Goal: Use online tool/utility: Utilize a website feature to perform a specific function

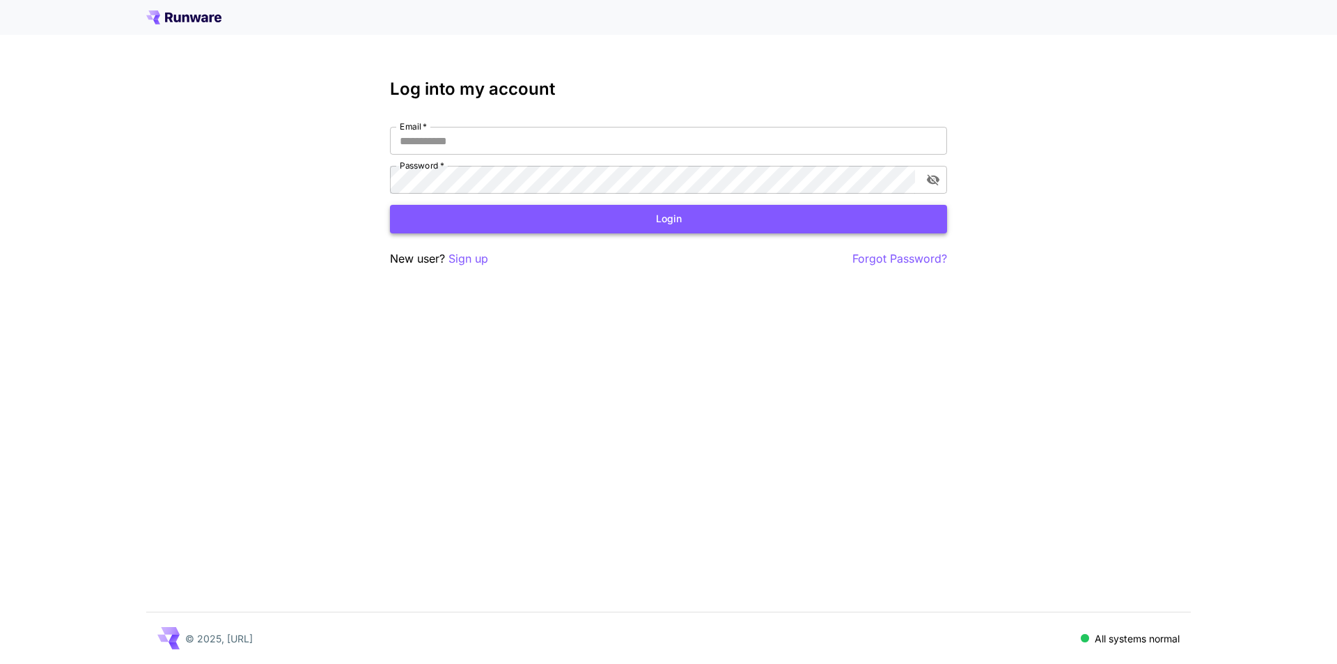
type input "**********"
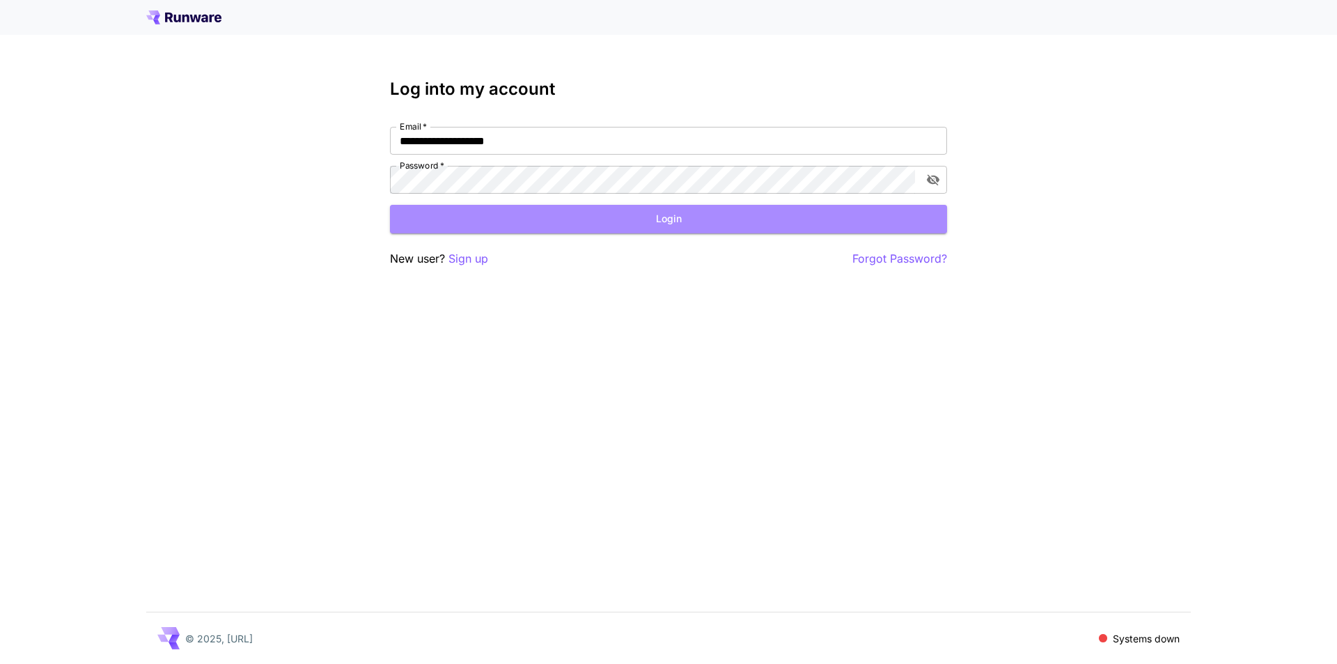
click at [554, 230] on button "Login" at bounding box center [668, 219] width 557 height 29
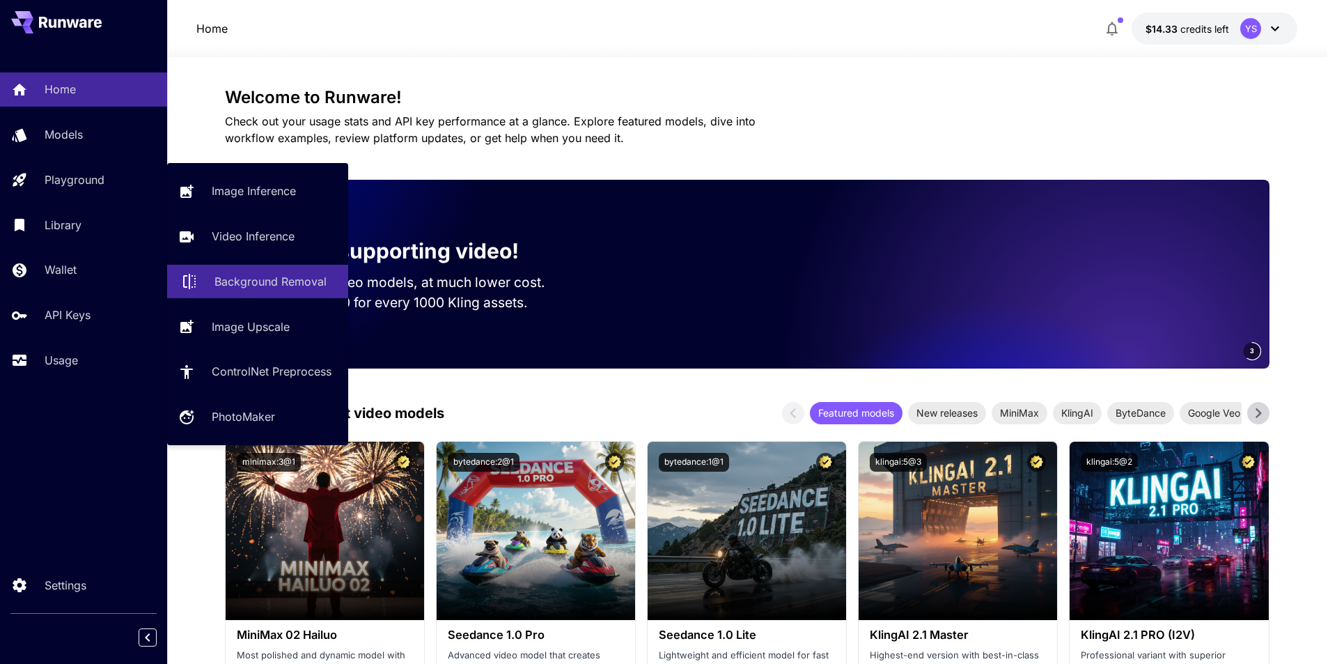
click at [269, 290] on link "Background Removal" at bounding box center [257, 282] width 181 height 34
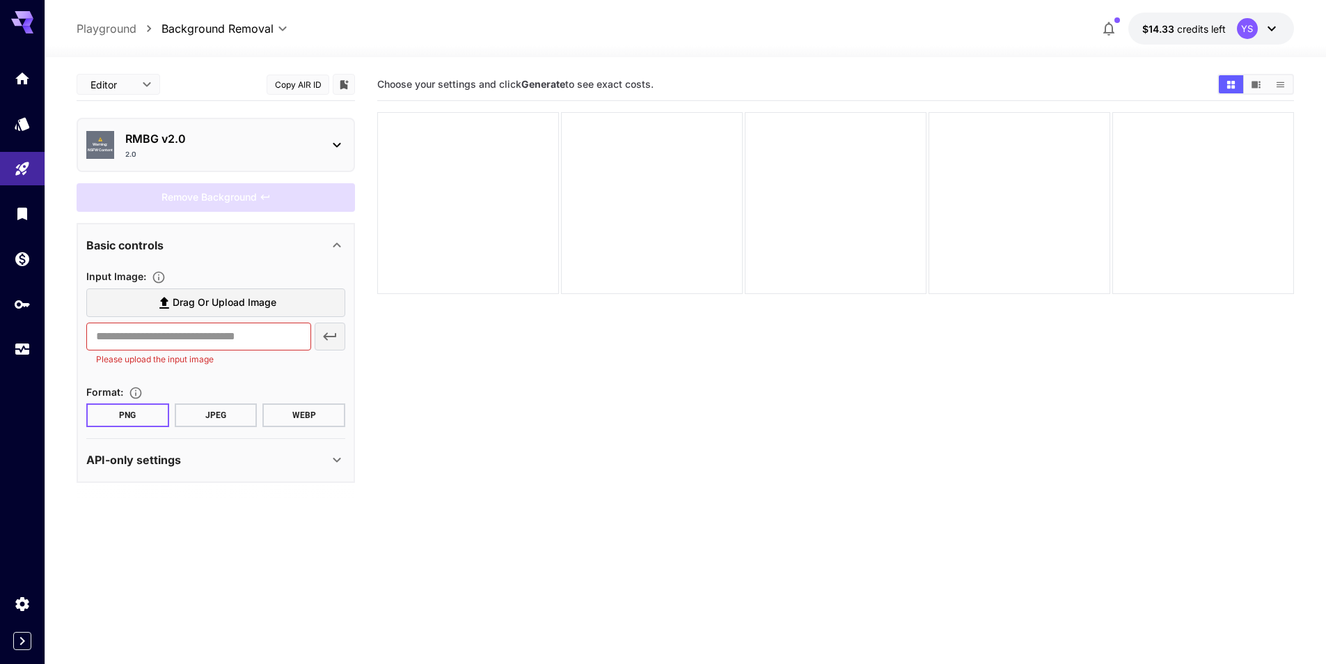
click at [129, 32] on p "Playground" at bounding box center [107, 28] width 60 height 17
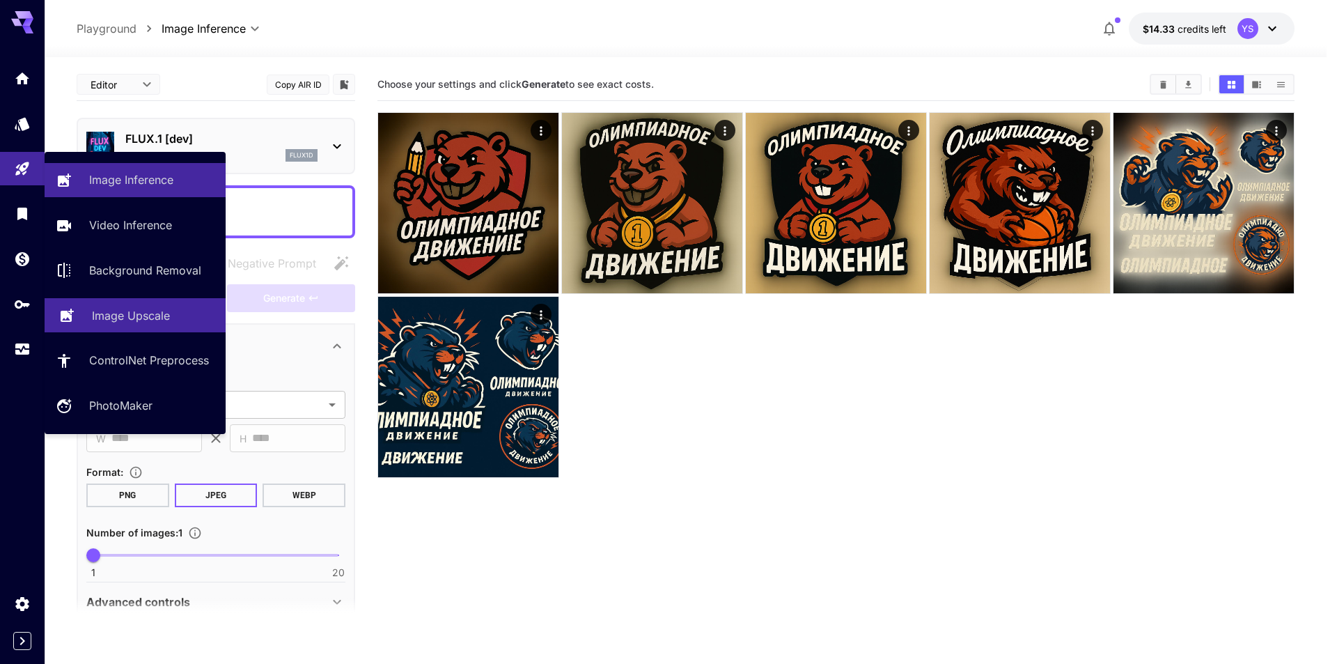
click at [130, 327] on link "Image Upscale" at bounding box center [135, 315] width 181 height 34
type input "**********"
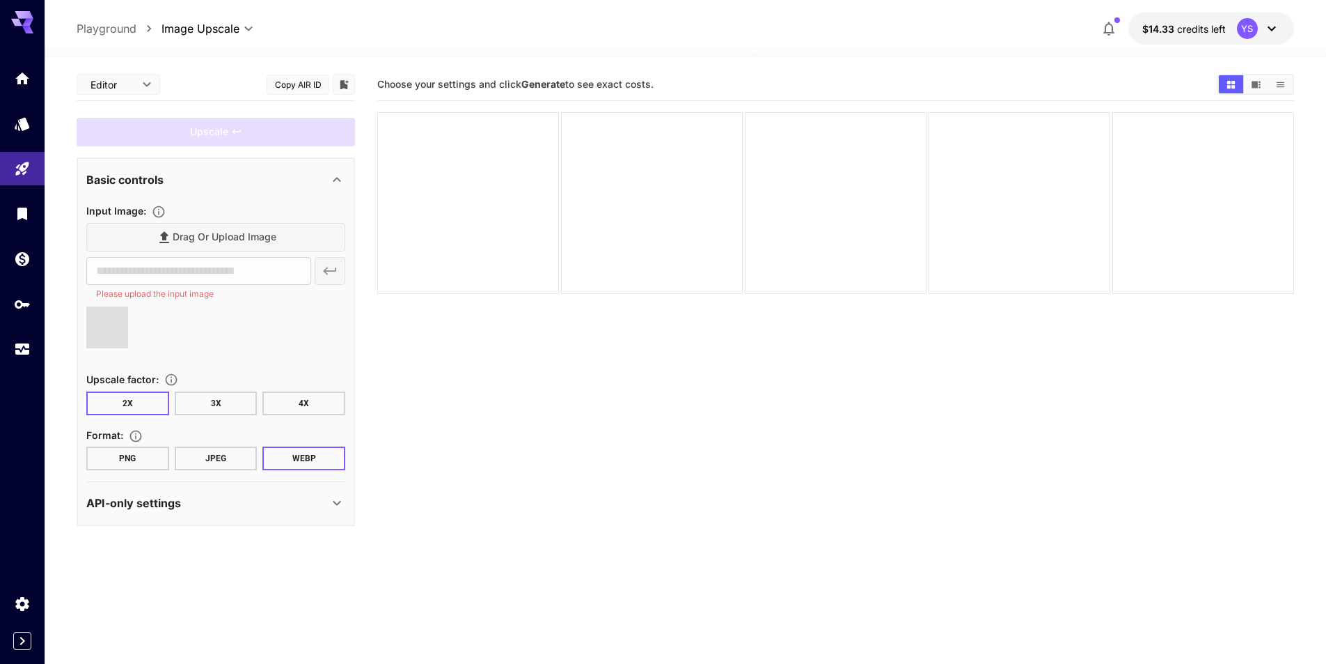
type input "**********"
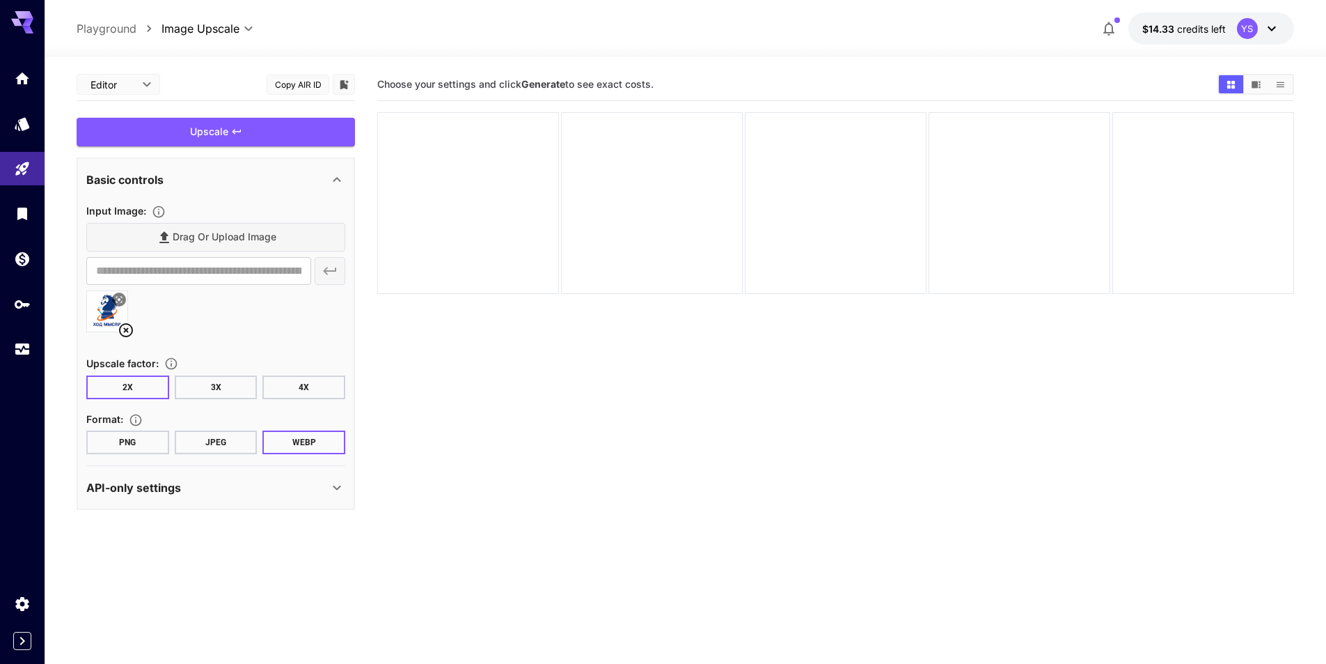
click at [315, 405] on div "**********" at bounding box center [215, 328] width 259 height 252
click at [114, 433] on button "PNG" at bounding box center [127, 442] width 83 height 24
click at [306, 375] on button "4X" at bounding box center [303, 387] width 83 height 24
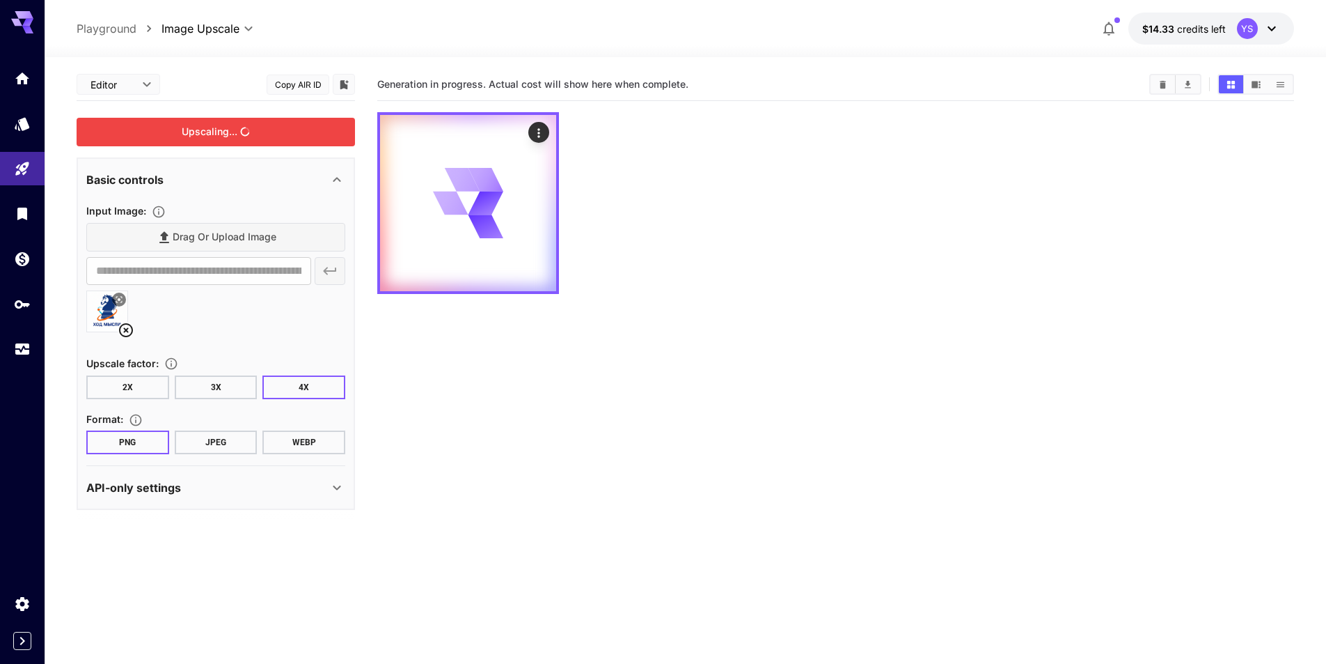
click at [224, 135] on div "Upscaling..." at bounding box center [216, 132] width 279 height 29
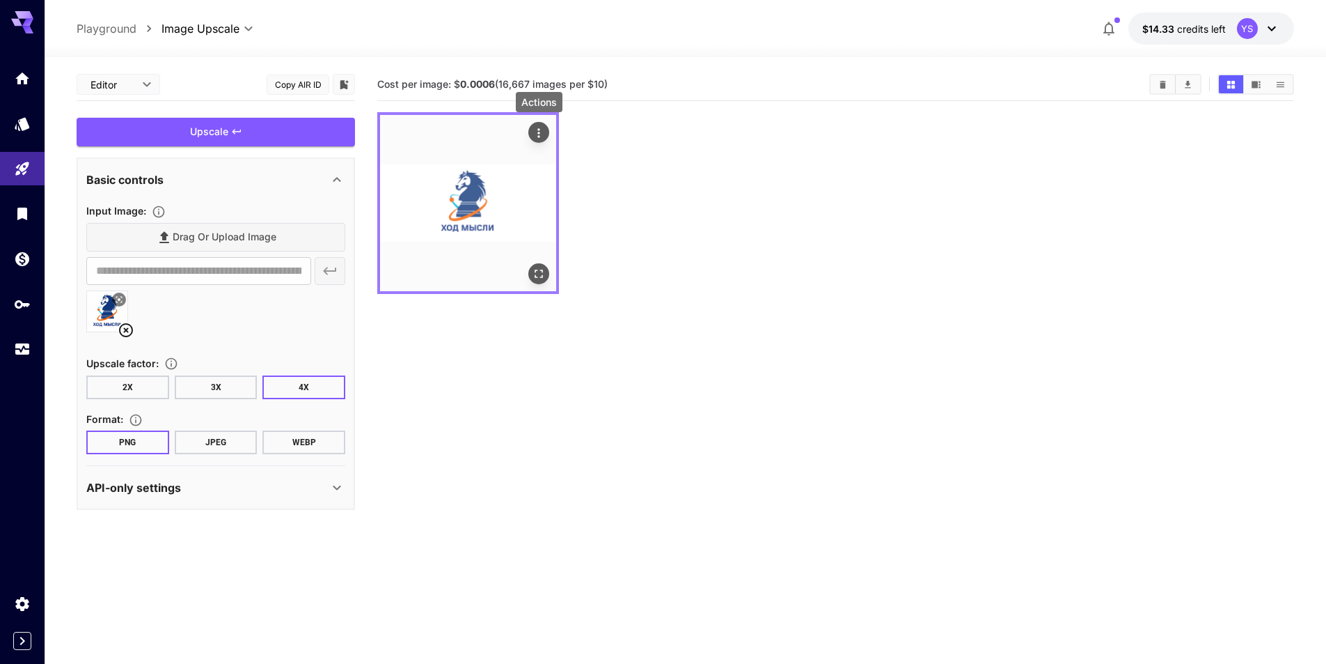
click at [537, 127] on icon "Actions" at bounding box center [539, 133] width 14 height 14
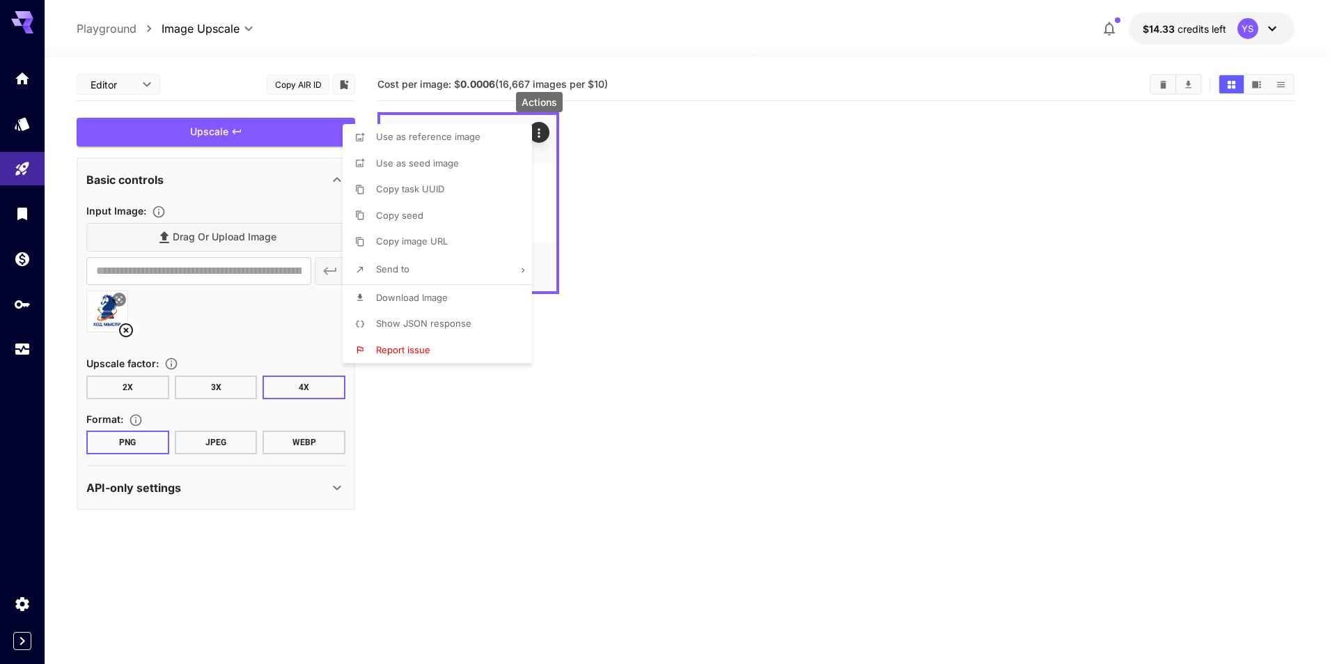
click at [416, 300] on span "Download Image" at bounding box center [412, 297] width 72 height 11
click at [28, 168] on div at bounding box center [668, 332] width 1337 height 664
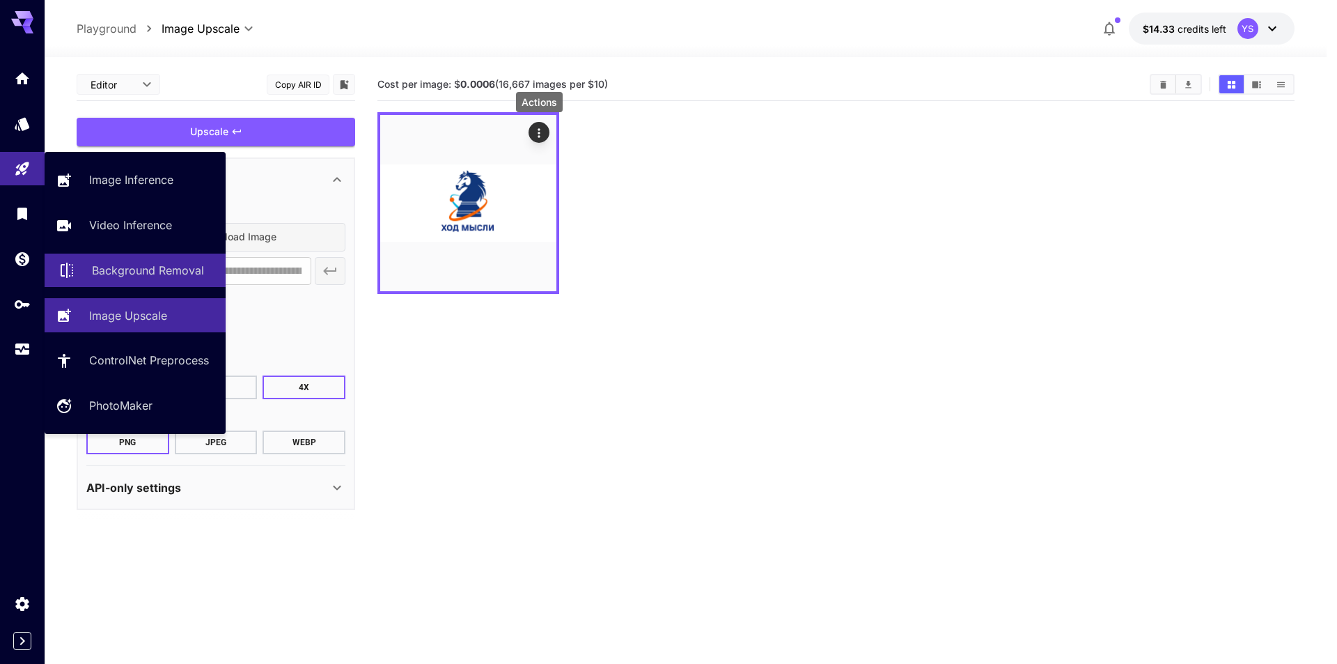
click at [165, 269] on p "Background Removal" at bounding box center [148, 270] width 112 height 17
type input "**********"
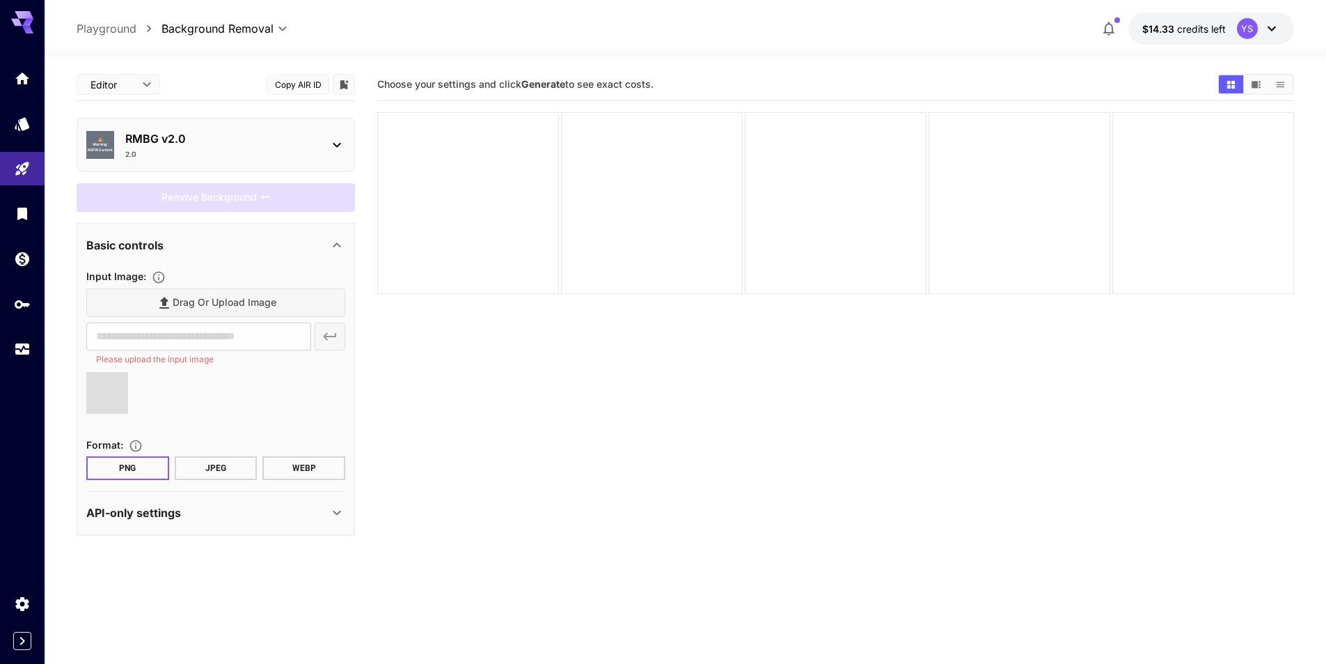
type input "**********"
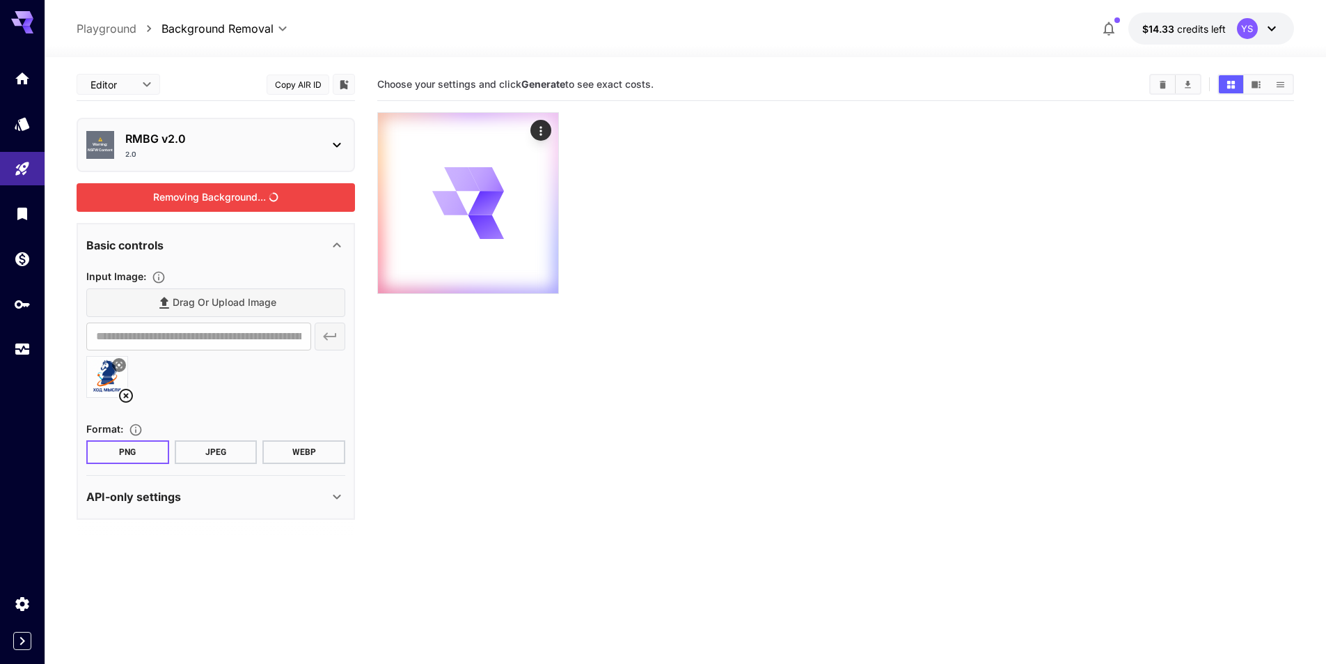
click at [232, 192] on div "Removing Background..." at bounding box center [216, 197] width 279 height 29
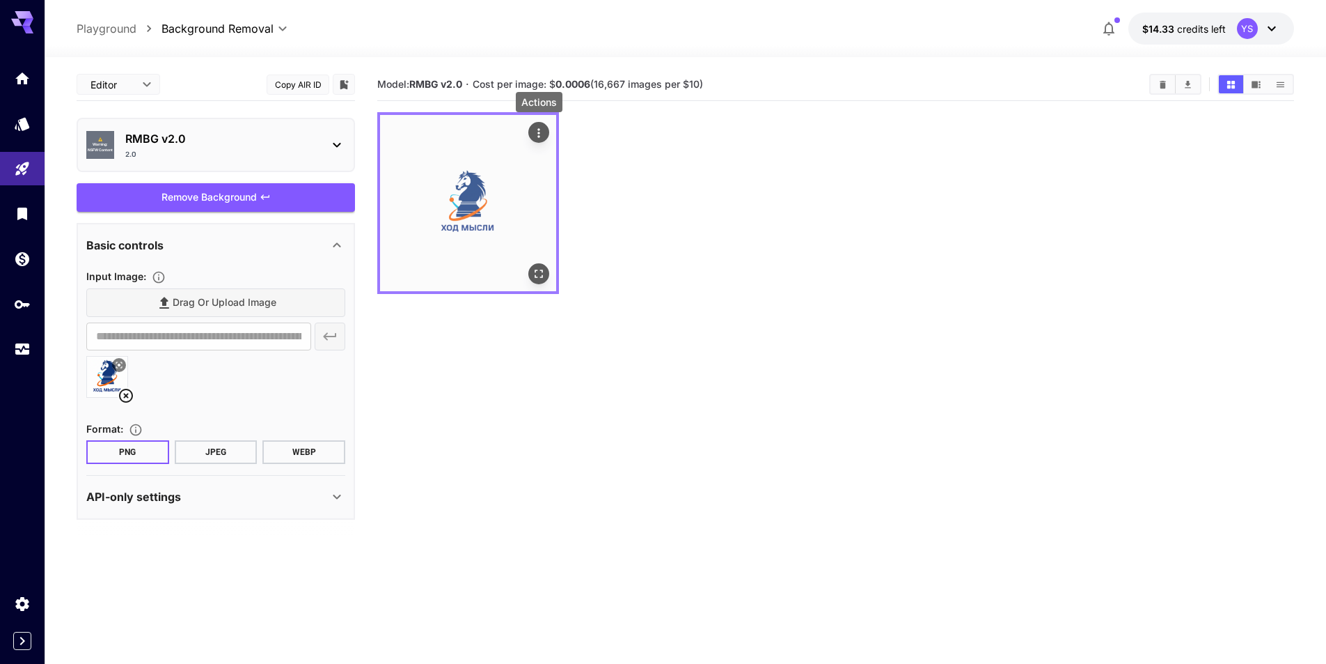
click at [545, 130] on icon "Actions" at bounding box center [539, 133] width 14 height 14
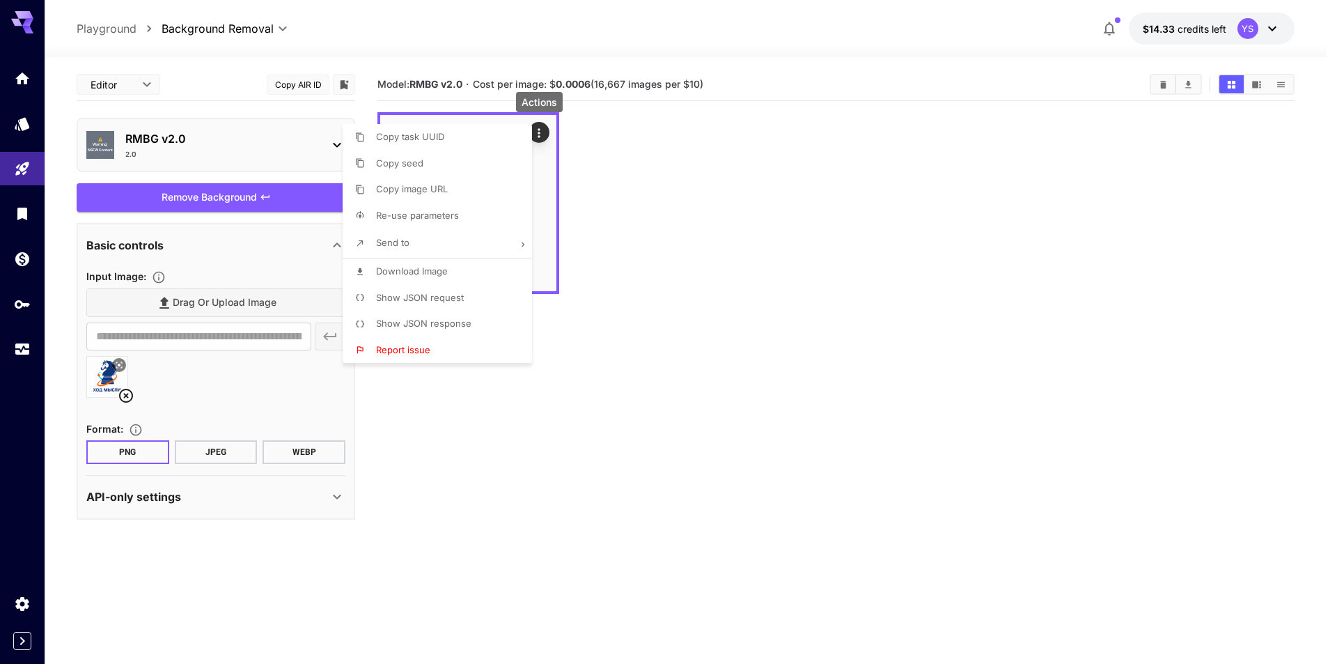
click at [427, 263] on li "Download Image" at bounding box center [442, 271] width 198 height 26
click at [254, 233] on div at bounding box center [668, 332] width 1337 height 664
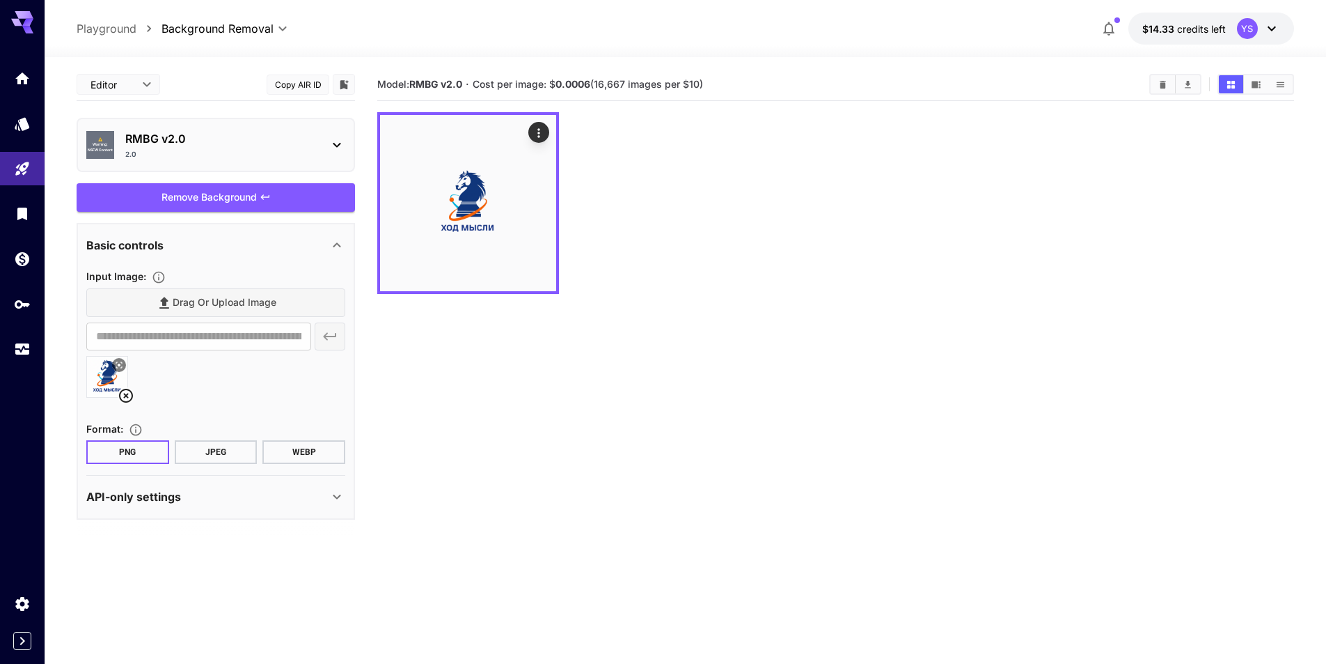
click at [203, 136] on p "RMBG v2.0" at bounding box center [221, 138] width 192 height 17
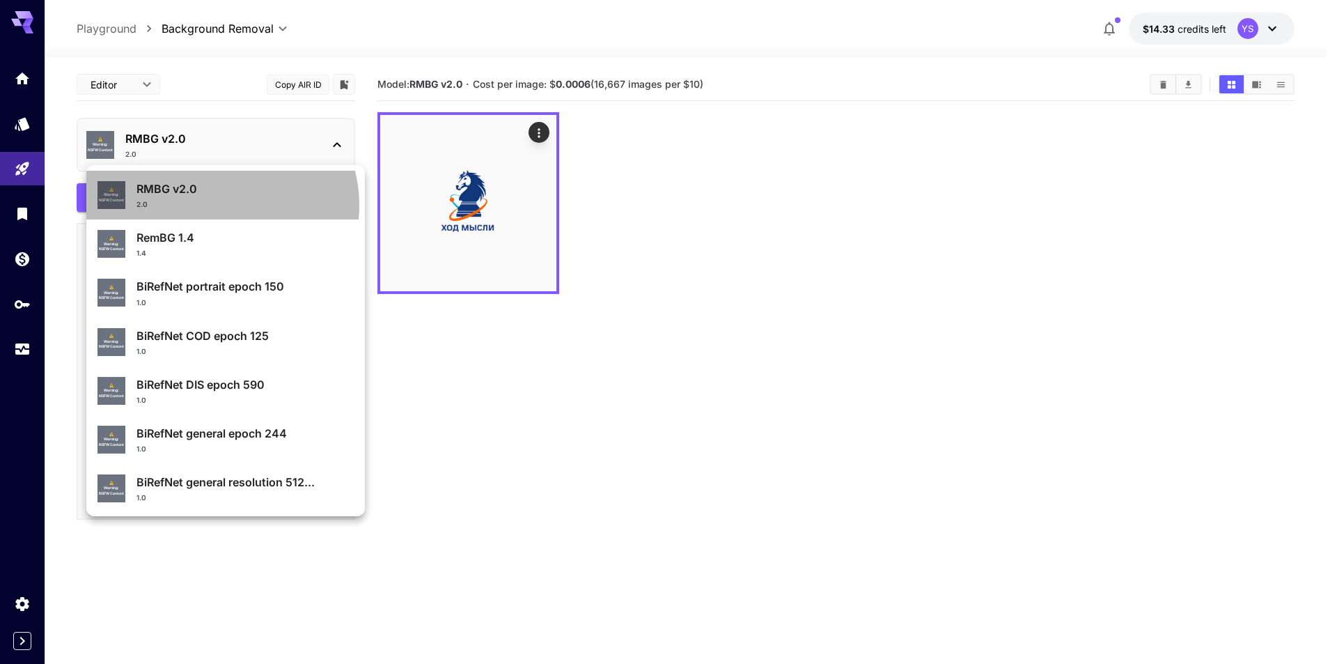
click at [215, 205] on div "2.0" at bounding box center [244, 204] width 217 height 10
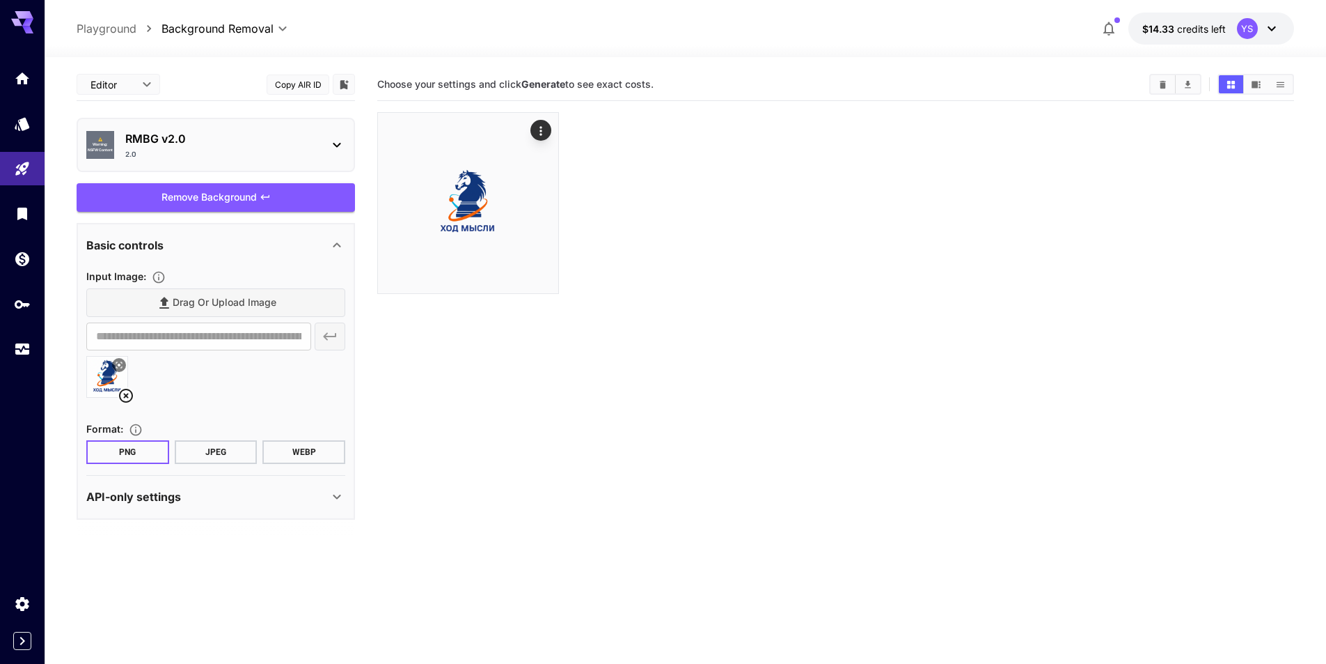
click at [244, 141] on p "RMBG v2.0" at bounding box center [221, 138] width 192 height 17
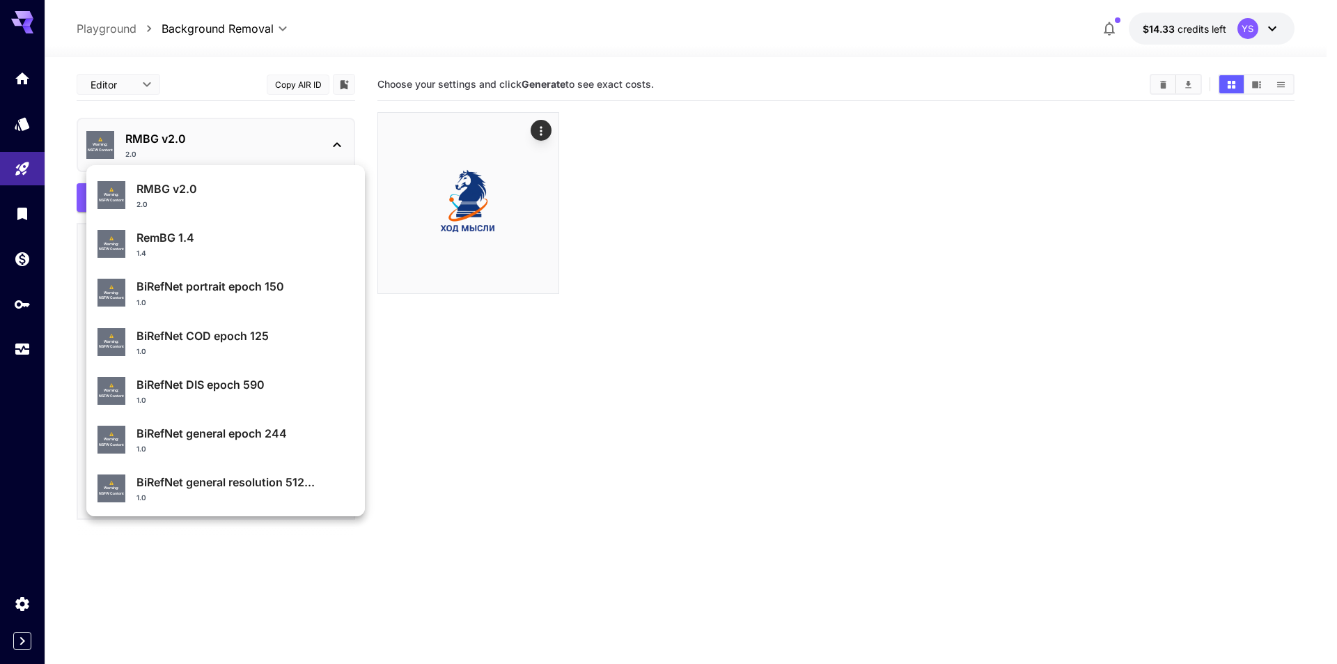
drag, startPoint x: 269, startPoint y: 290, endPoint x: 246, endPoint y: 373, distance: 86.0
click at [246, 373] on ul "⚠️ Warning: NSFW Content RMBG v2.0 2.0 ⚠️ Warning: NSFW Content RemBG 1.4 1.4 ⚠…" at bounding box center [225, 505] width 279 height 681
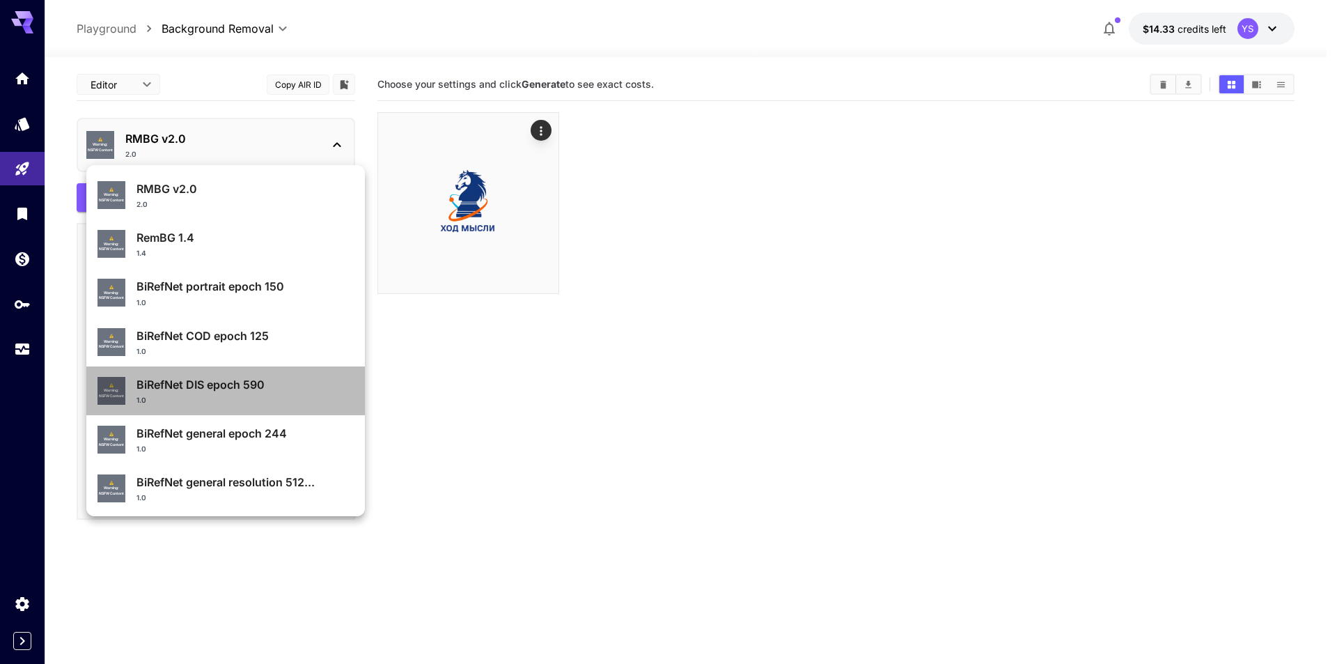
click at [246, 388] on p "BiRefNet DIS epoch 590" at bounding box center [244, 384] width 217 height 17
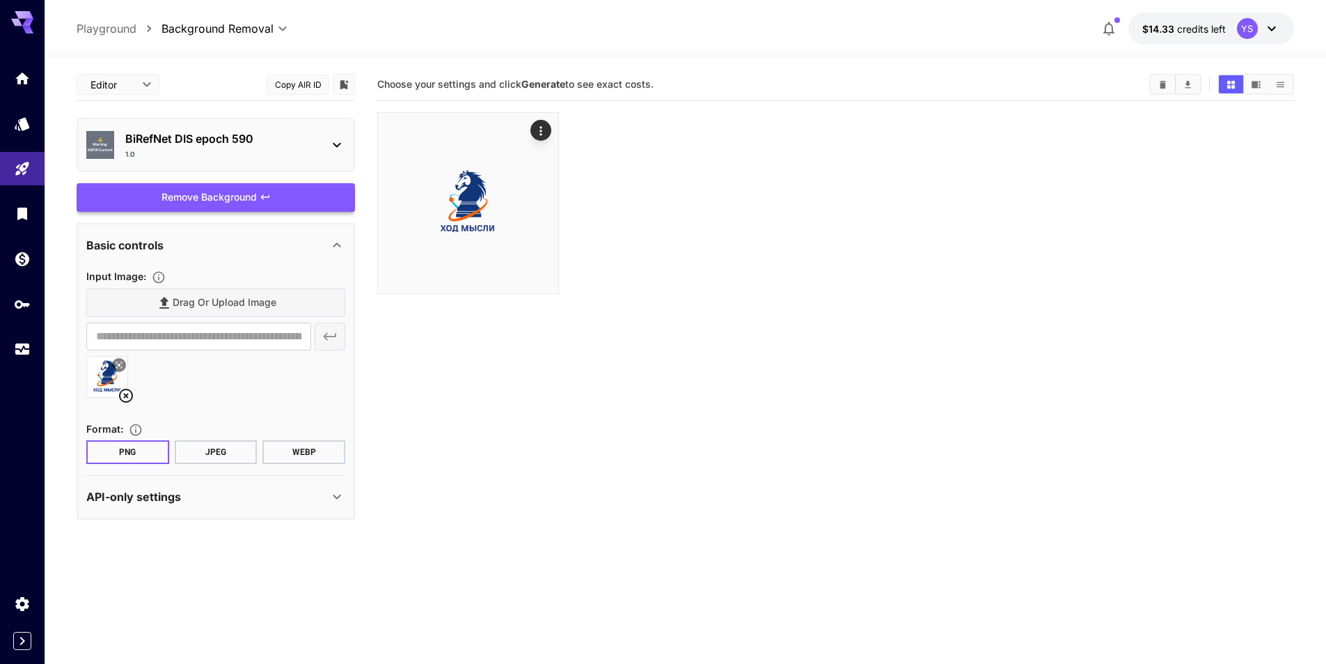
click at [226, 198] on div "Remove Background" at bounding box center [216, 197] width 279 height 29
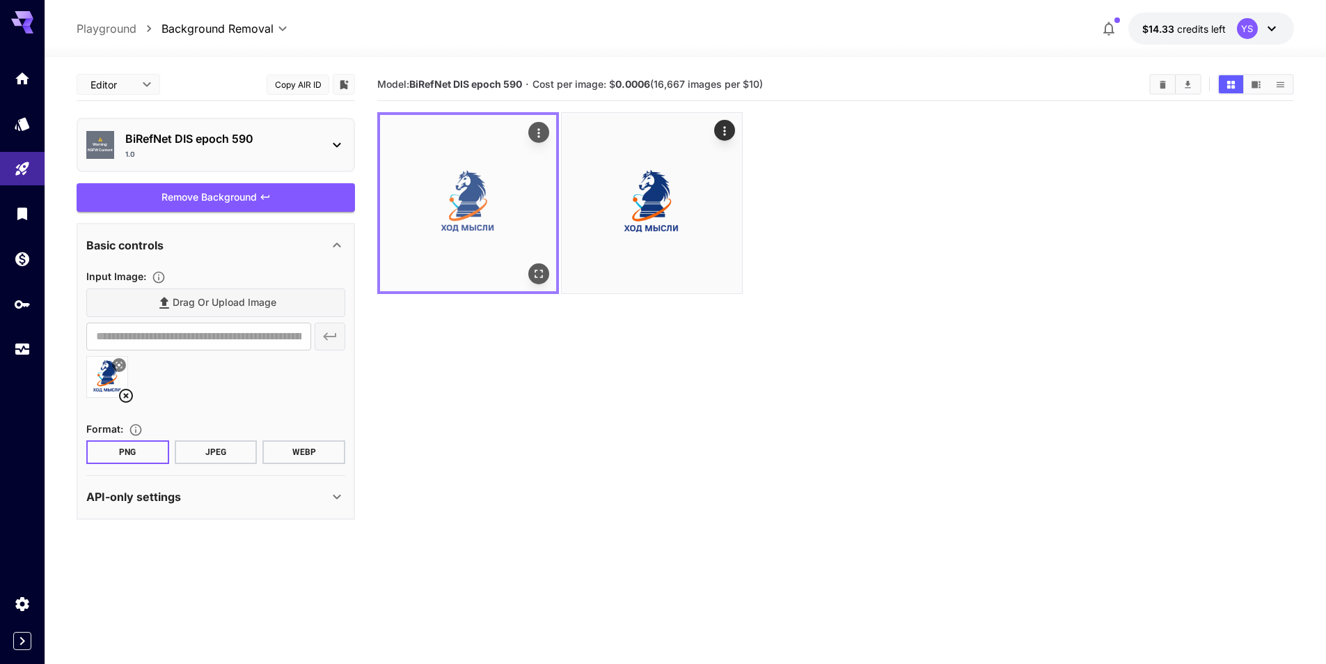
click at [468, 210] on img at bounding box center [468, 203] width 176 height 176
click at [539, 274] on icon "Open in fullscreen" at bounding box center [539, 274] width 14 height 14
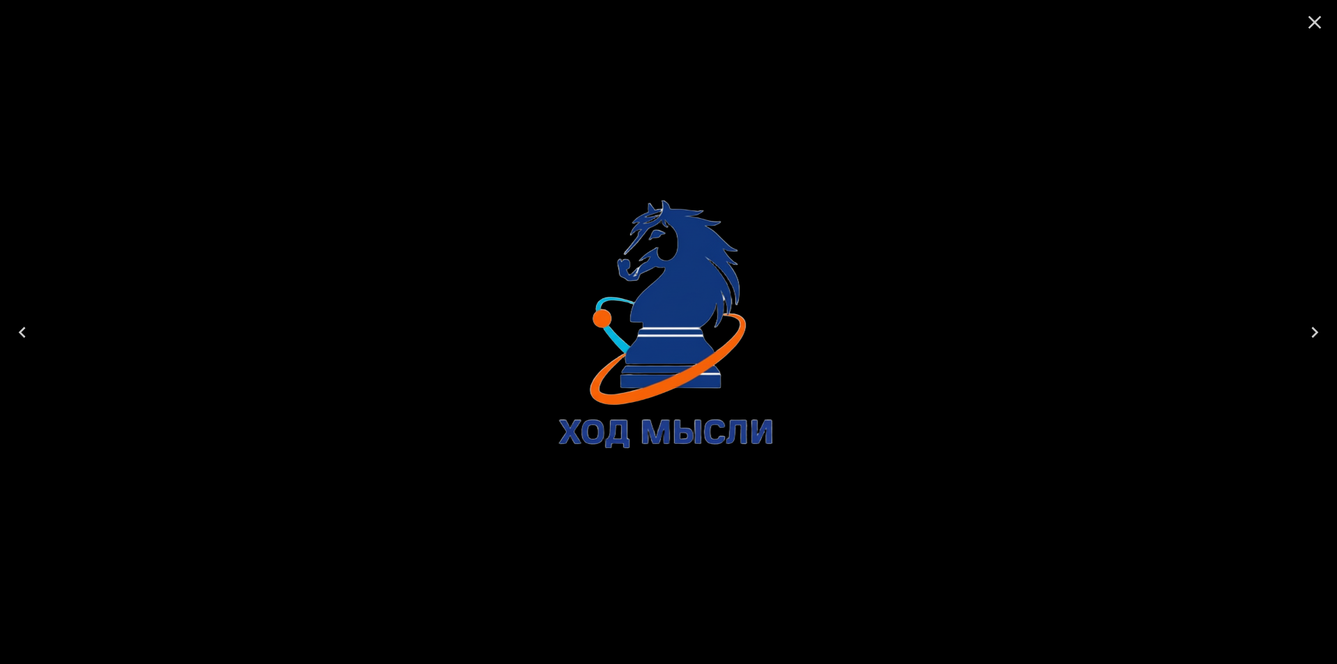
click at [1311, 334] on icon "Next" at bounding box center [1314, 332] width 22 height 22
click at [146, 329] on div at bounding box center [668, 332] width 1337 height 664
click at [58, 305] on div at bounding box center [668, 332] width 1337 height 664
click at [36, 304] on button "Previous" at bounding box center [22, 332] width 45 height 56
